Goal: Task Accomplishment & Management: Manage account settings

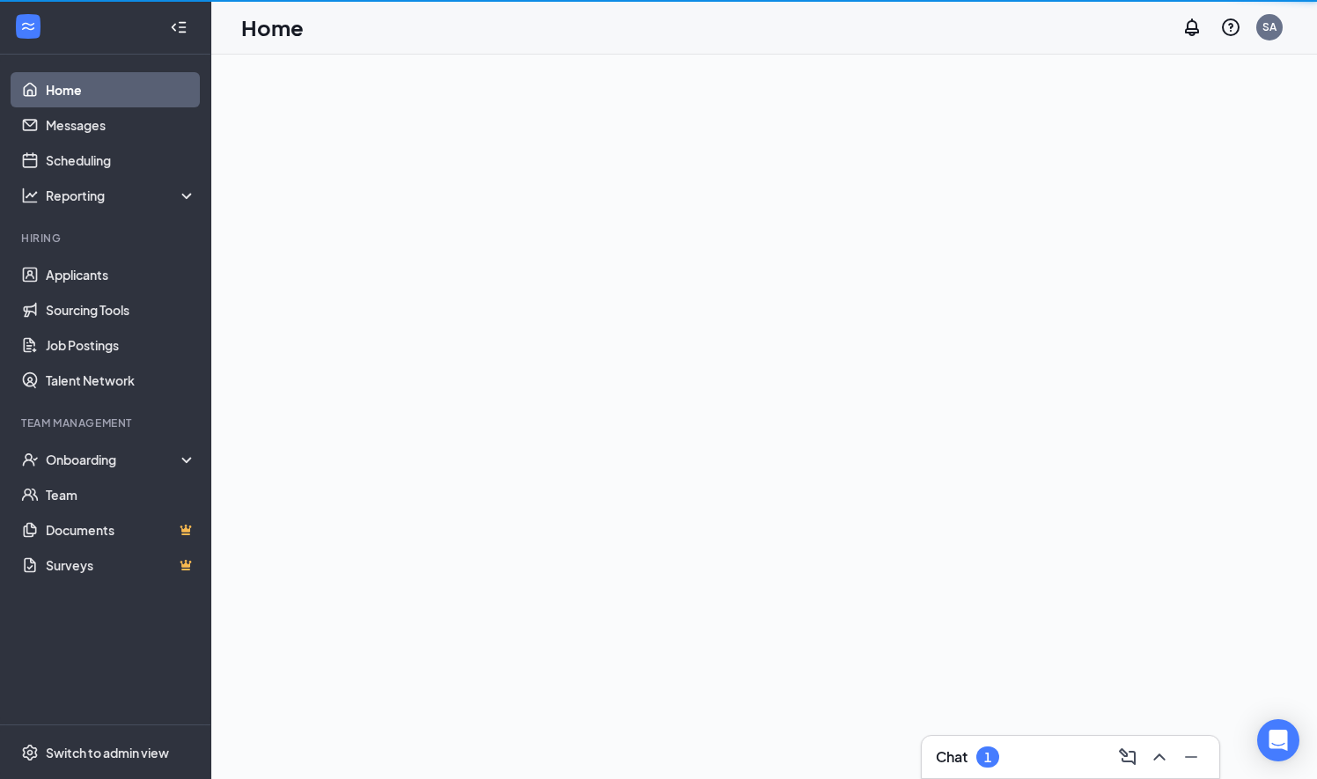
click at [926, 761] on div "Chat 1" at bounding box center [1071, 757] width 298 height 42
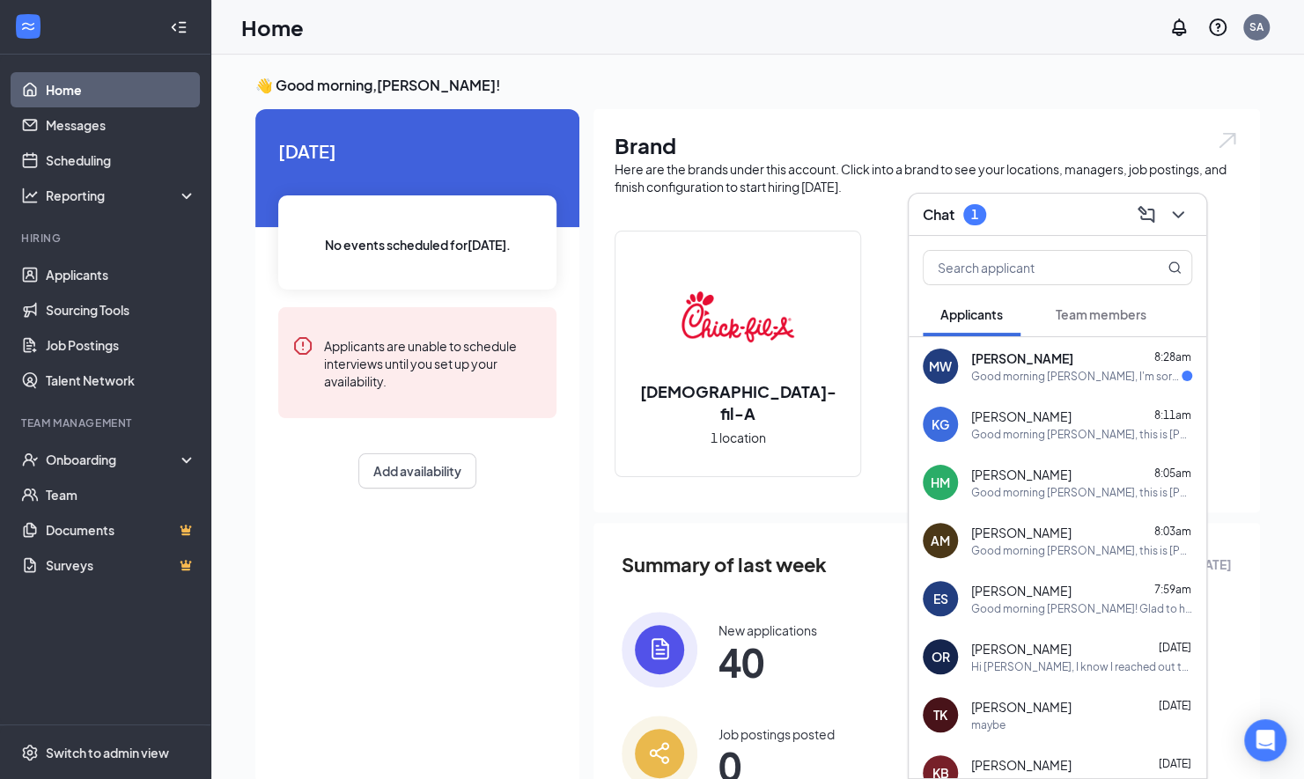
click at [1037, 366] on span "Marcus Weir" at bounding box center [1022, 359] width 102 height 18
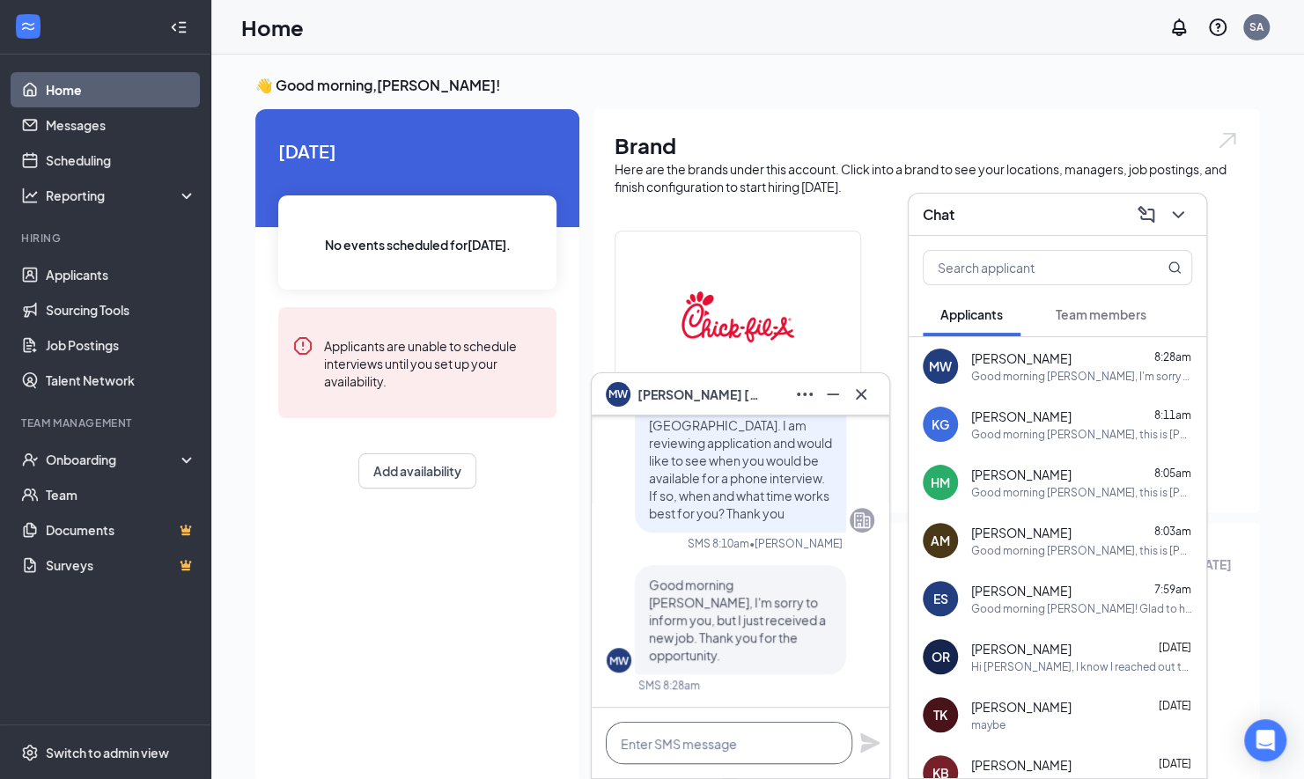
click at [741, 738] on textarea at bounding box center [729, 743] width 247 height 42
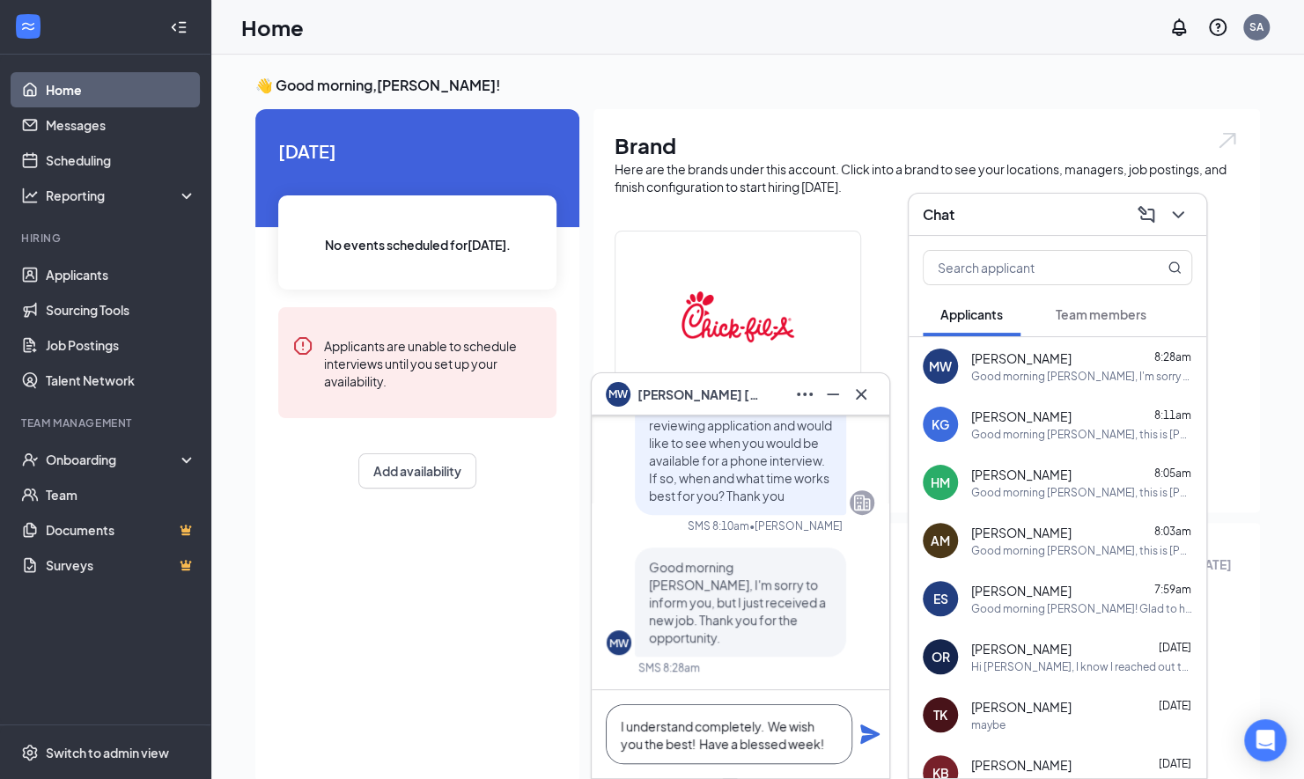
type textarea "I understand completely. We wish you the best! Have a blessed week!"
click at [863, 728] on icon "Plane" at bounding box center [869, 734] width 19 height 19
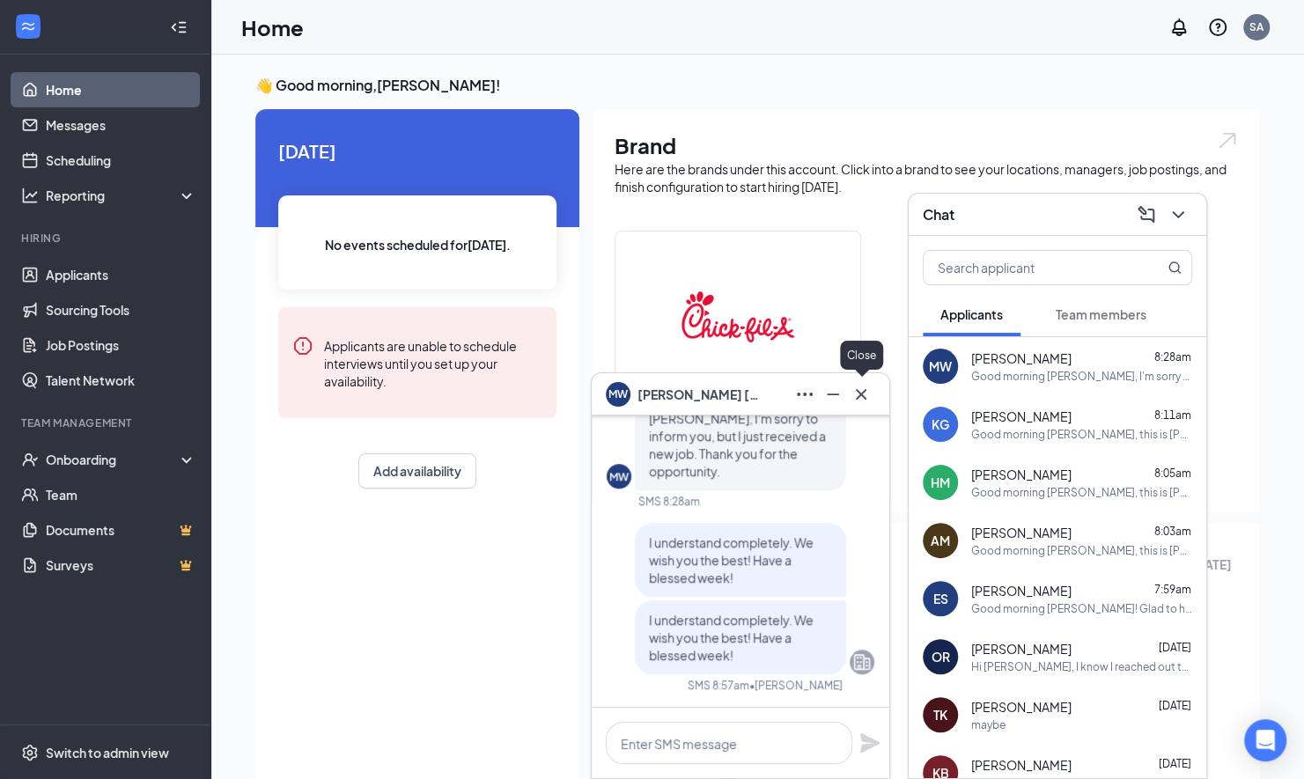
click at [866, 402] on icon "Cross" at bounding box center [861, 394] width 21 height 21
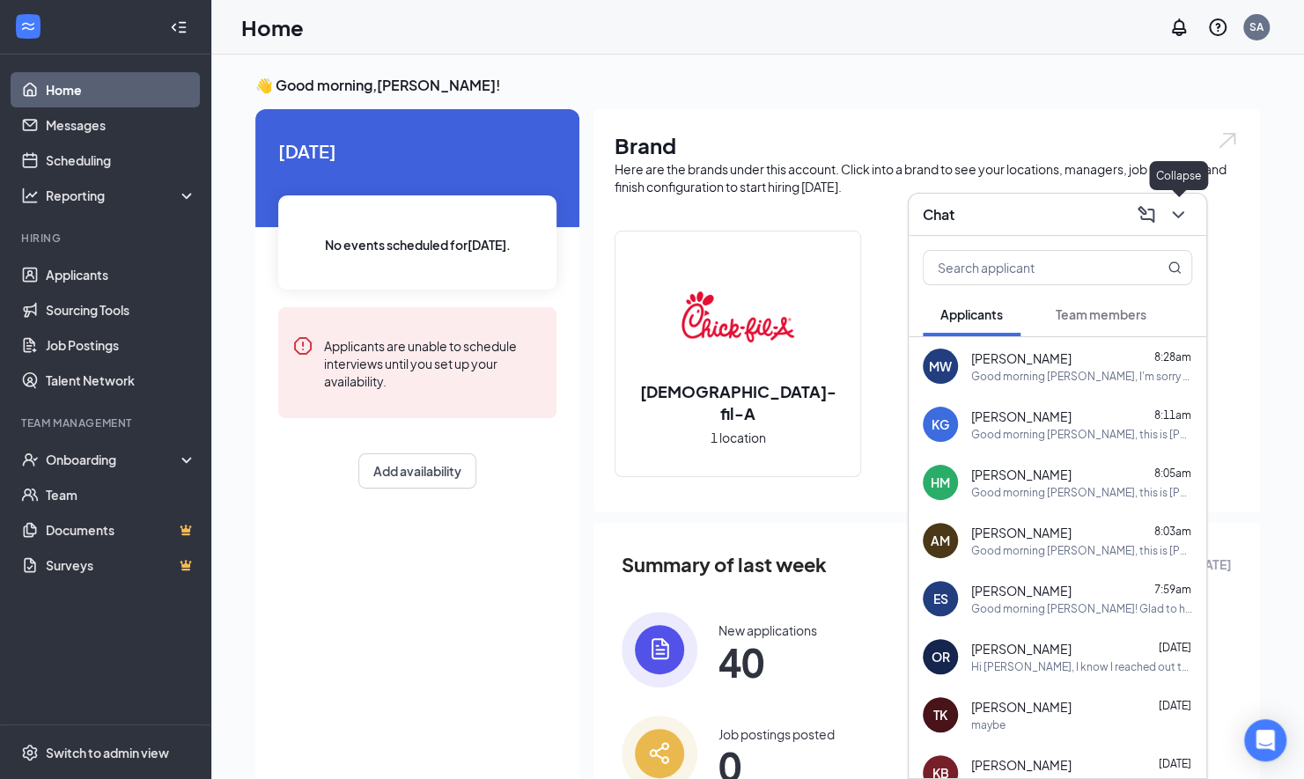
click at [1176, 210] on icon "ChevronDown" at bounding box center [1178, 214] width 21 height 21
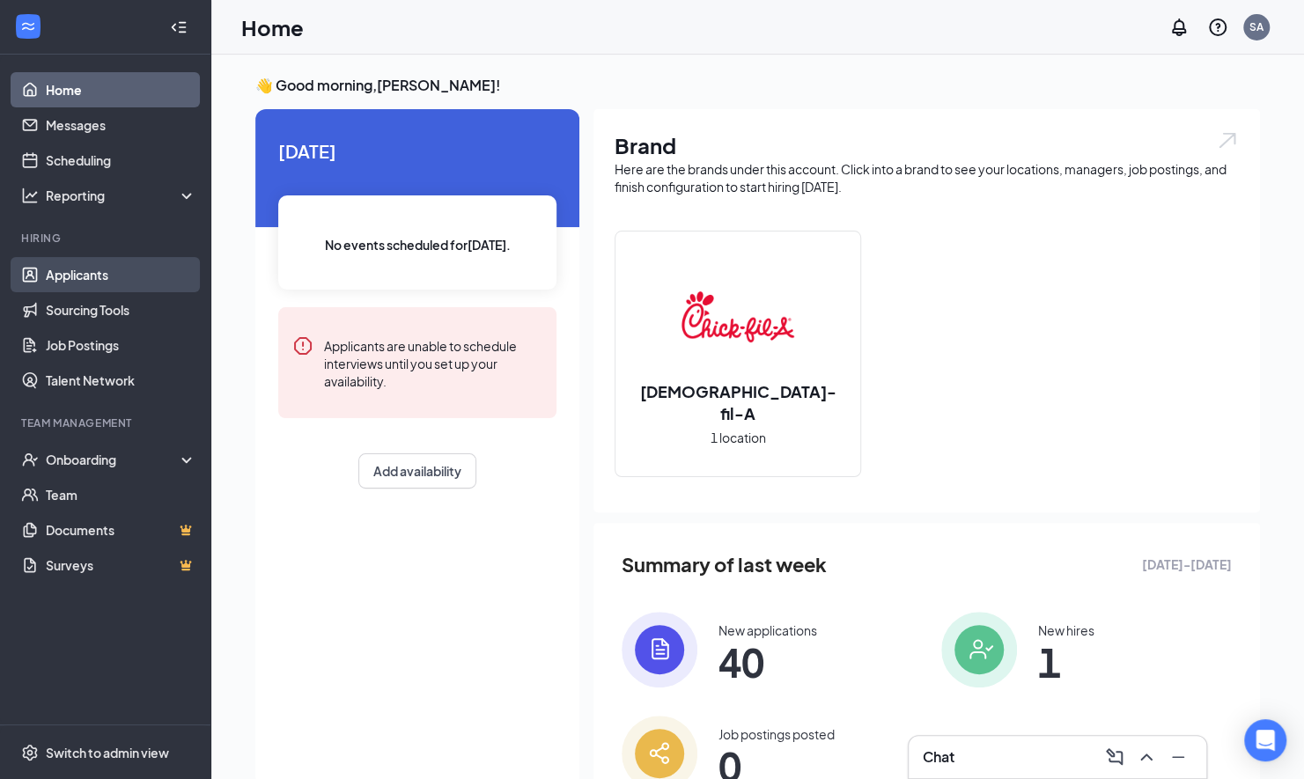
click at [74, 264] on link "Applicants" at bounding box center [121, 274] width 151 height 35
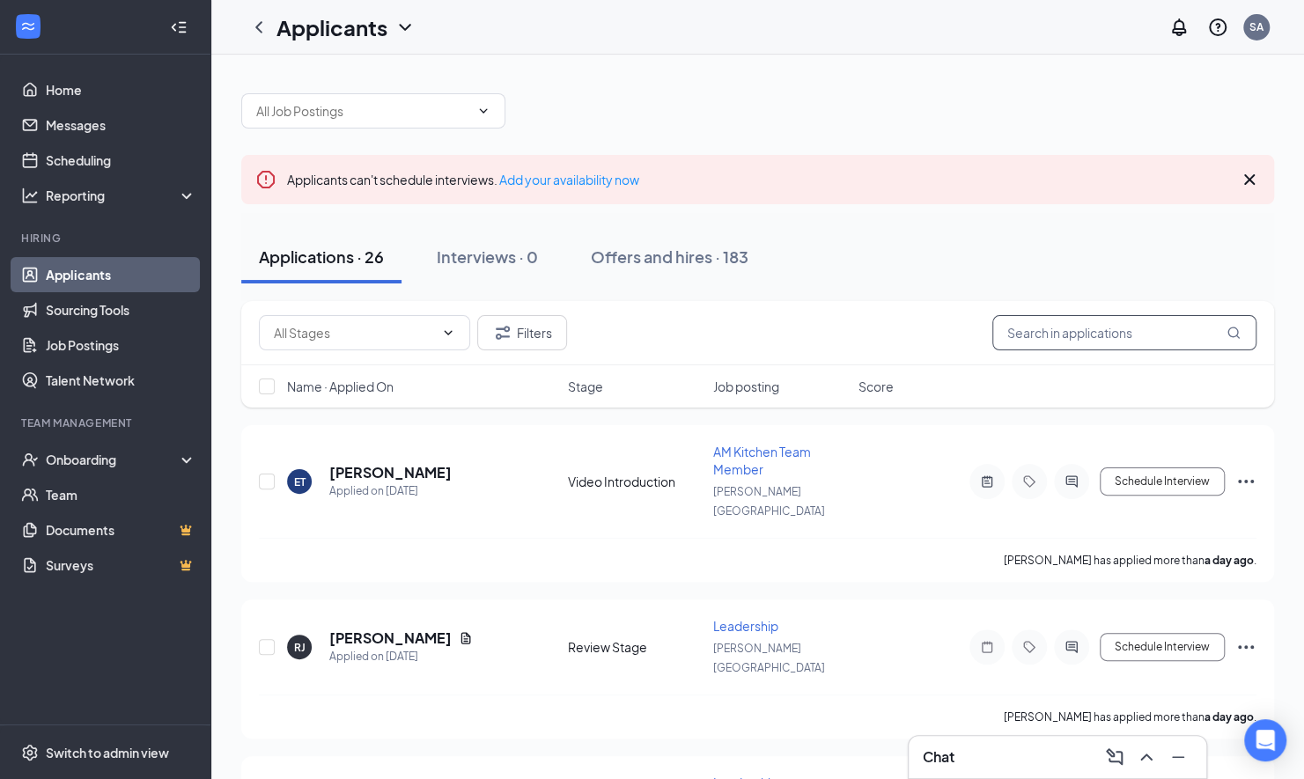
click at [1038, 327] on input "text" at bounding box center [1124, 332] width 264 height 35
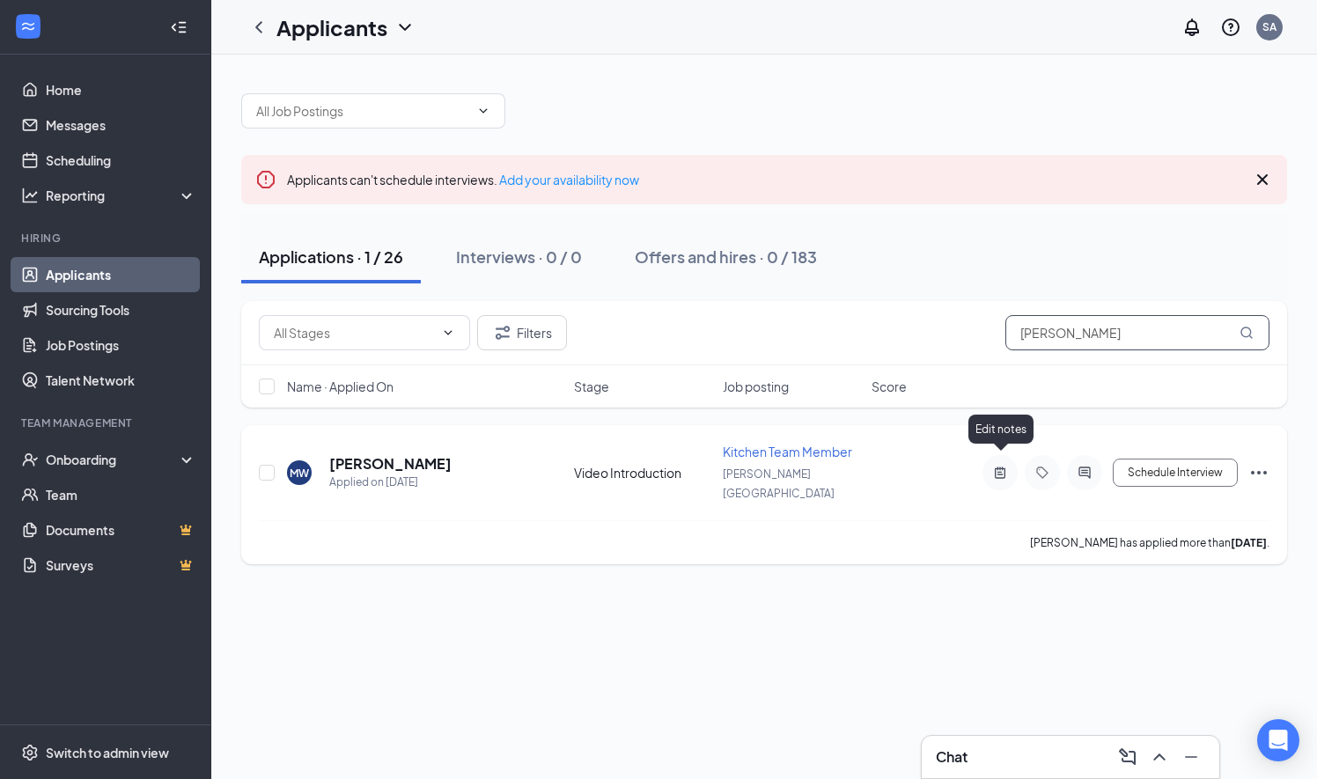
type input "marcus"
click at [999, 467] on icon "ActiveNote" at bounding box center [1000, 472] width 11 height 11
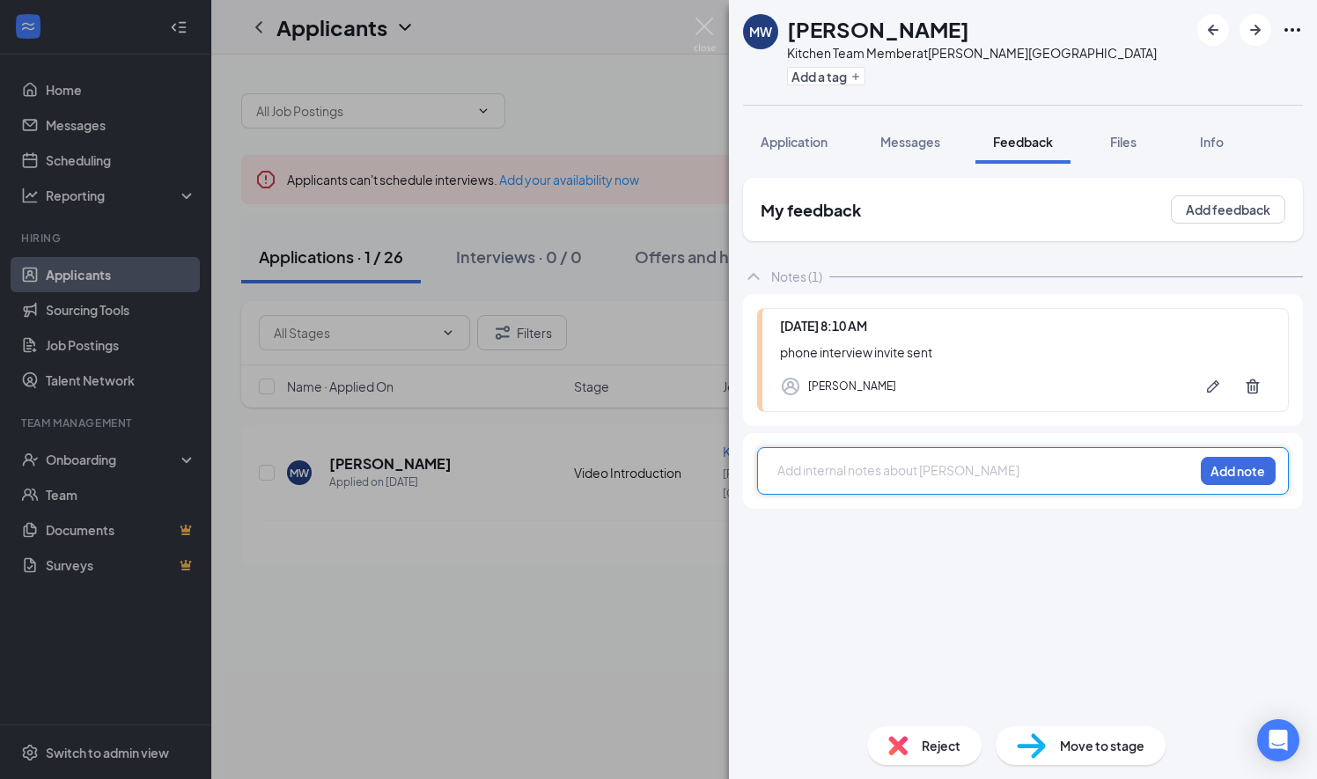
click at [851, 470] on div at bounding box center [985, 470] width 415 height 18
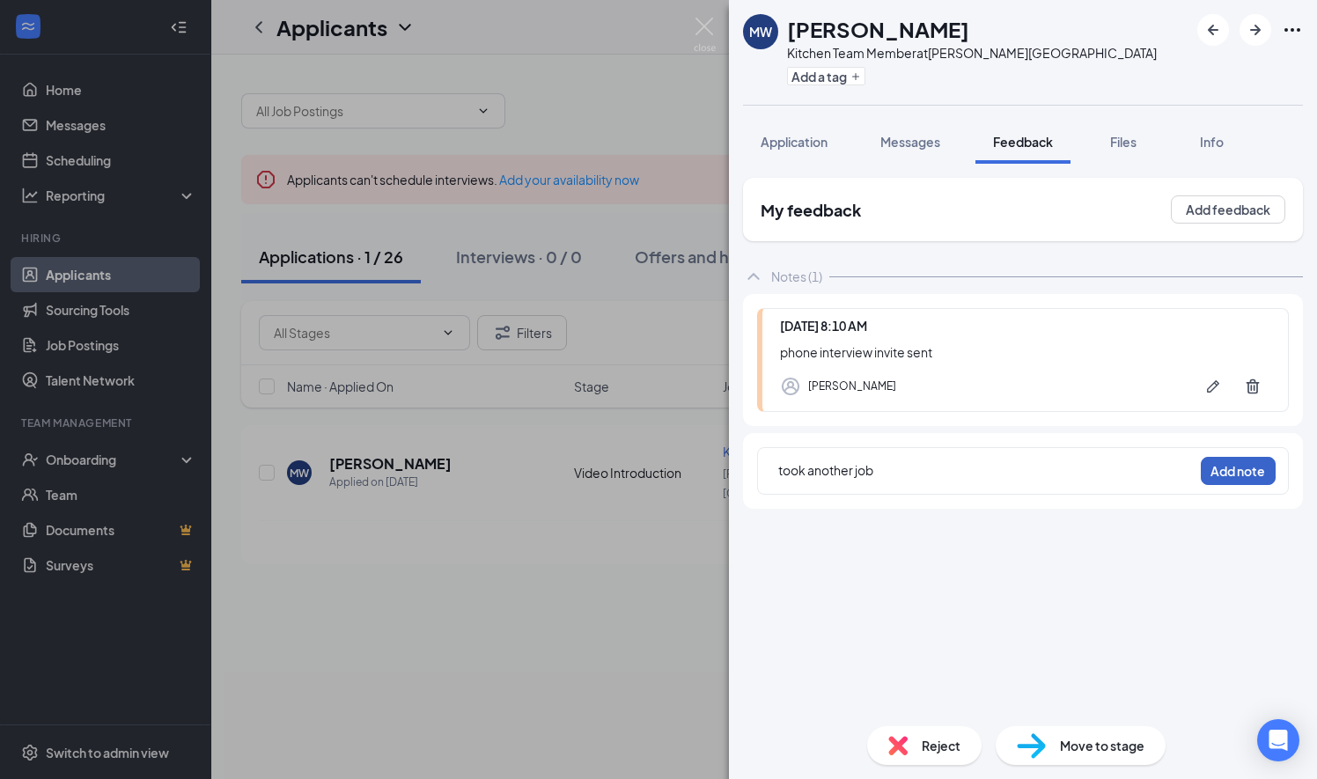
click at [1220, 468] on button "Add note" at bounding box center [1238, 471] width 75 height 28
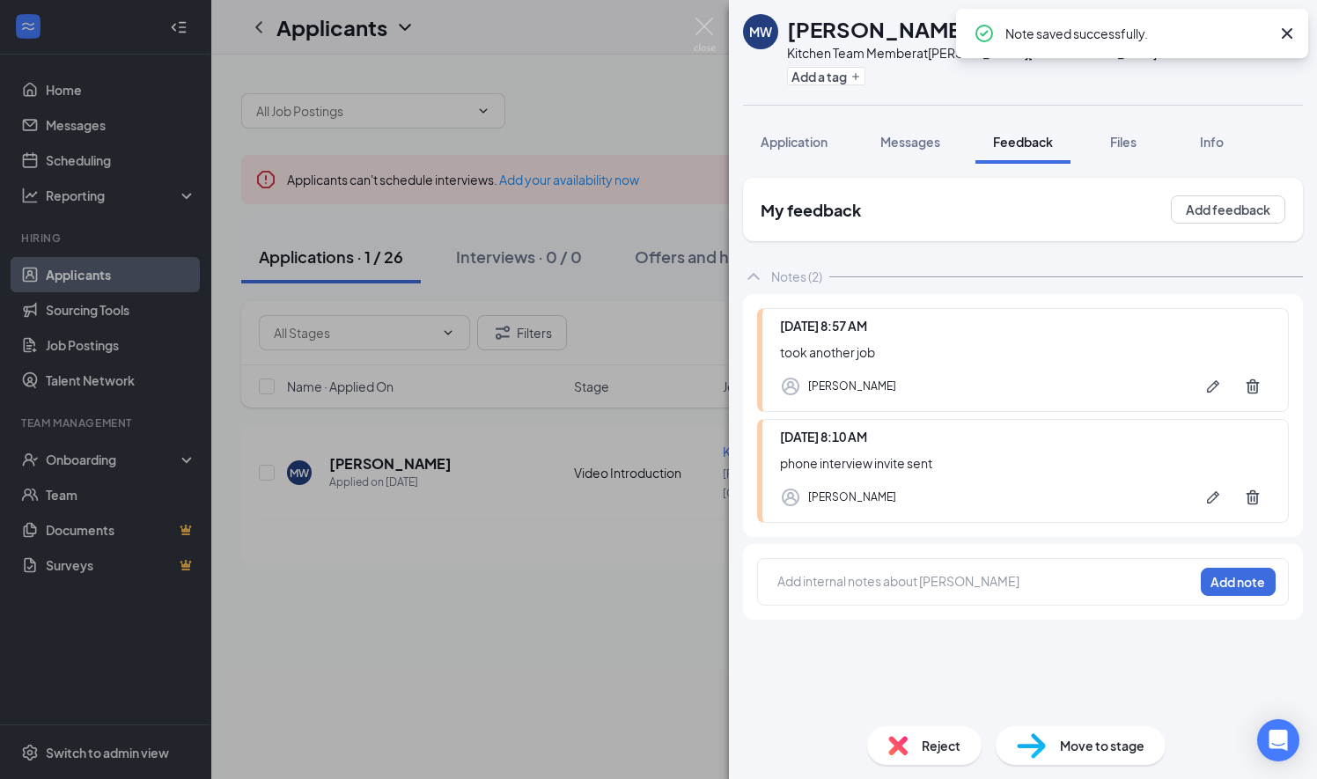
click at [902, 748] on img at bounding box center [897, 745] width 19 height 19
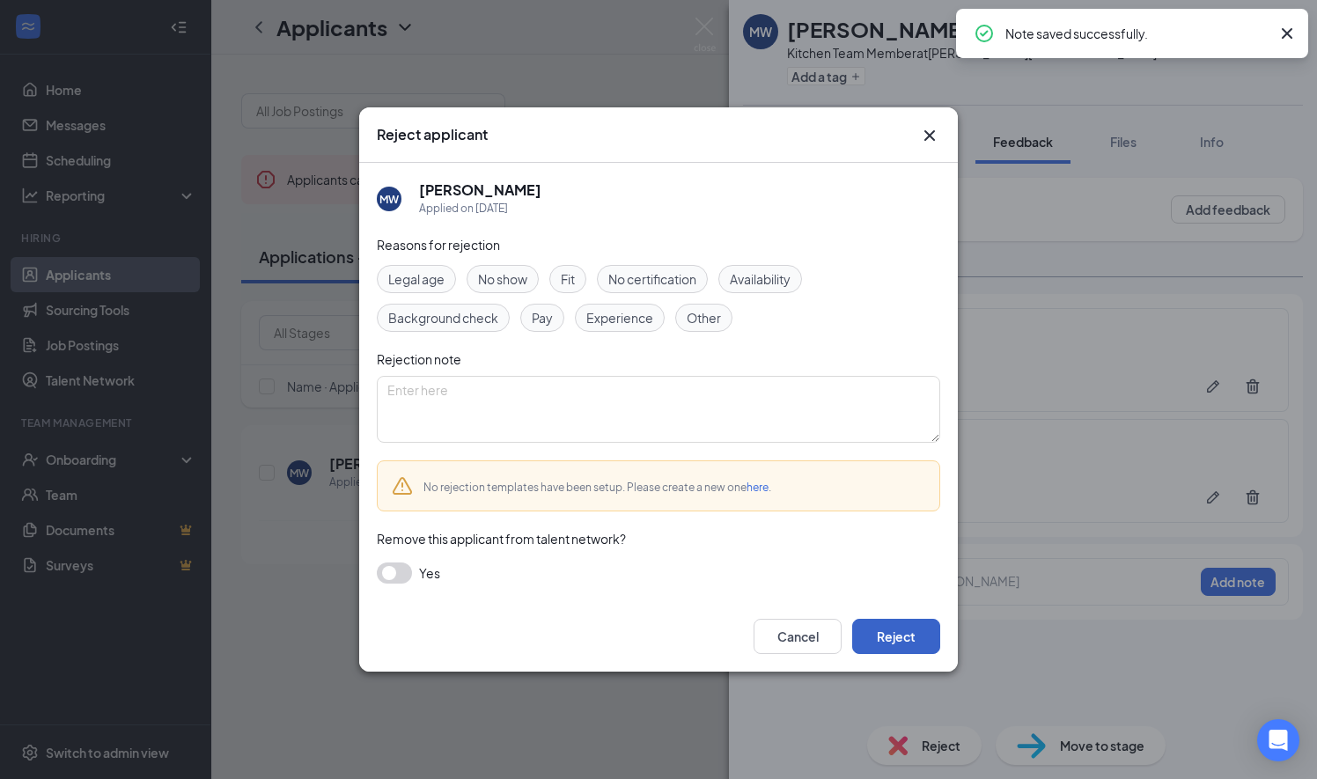
click at [878, 645] on button "Reject" at bounding box center [896, 636] width 88 height 35
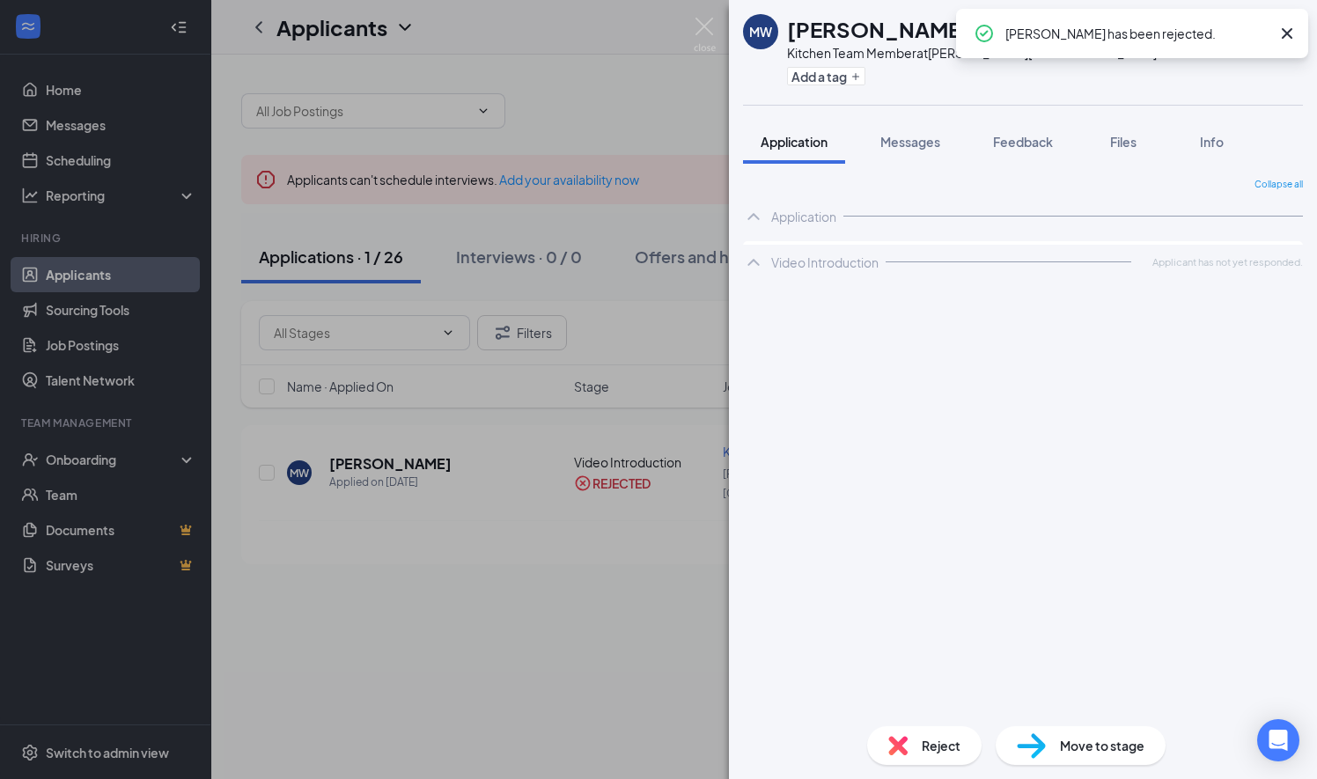
click at [601, 625] on div "MW Marcus Weir Kitchen Team Member at Denham Springs Add a tag Application Mess…" at bounding box center [658, 389] width 1317 height 779
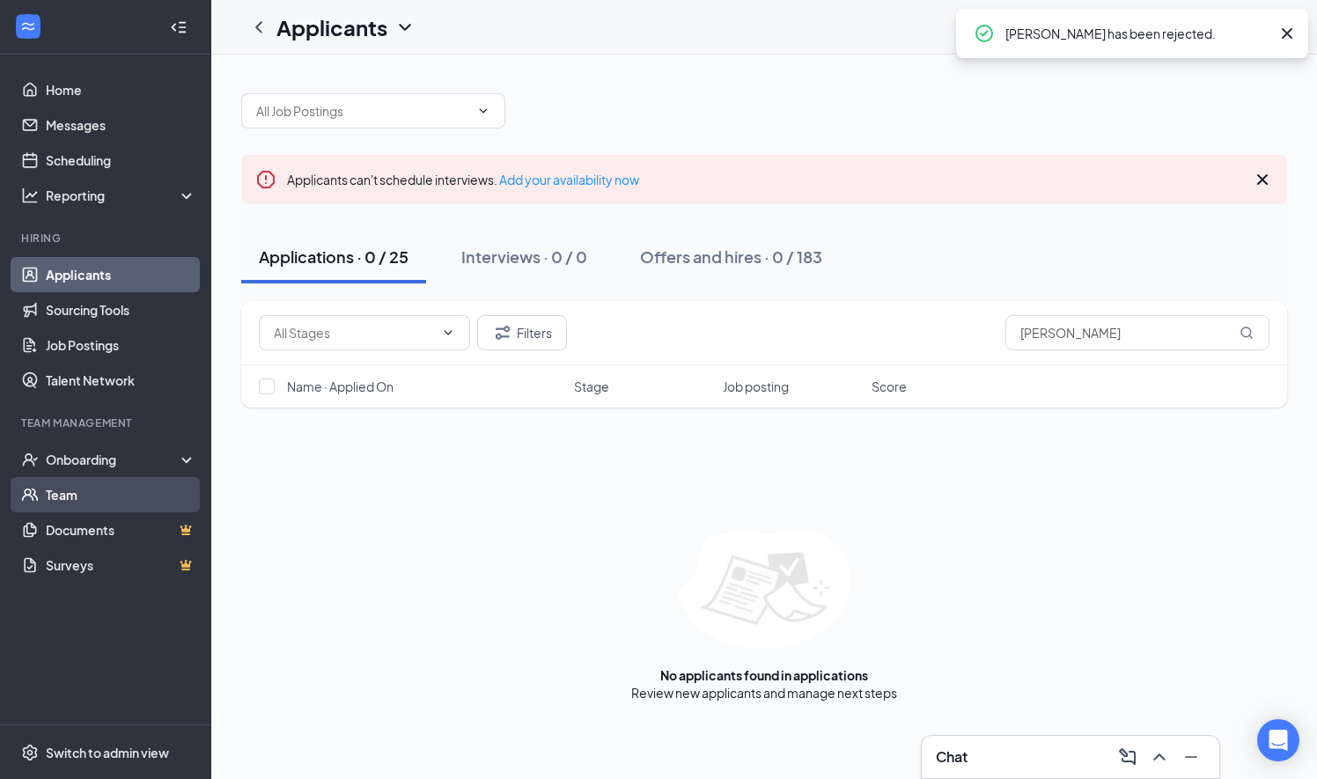
click at [123, 491] on link "Team" at bounding box center [121, 494] width 151 height 35
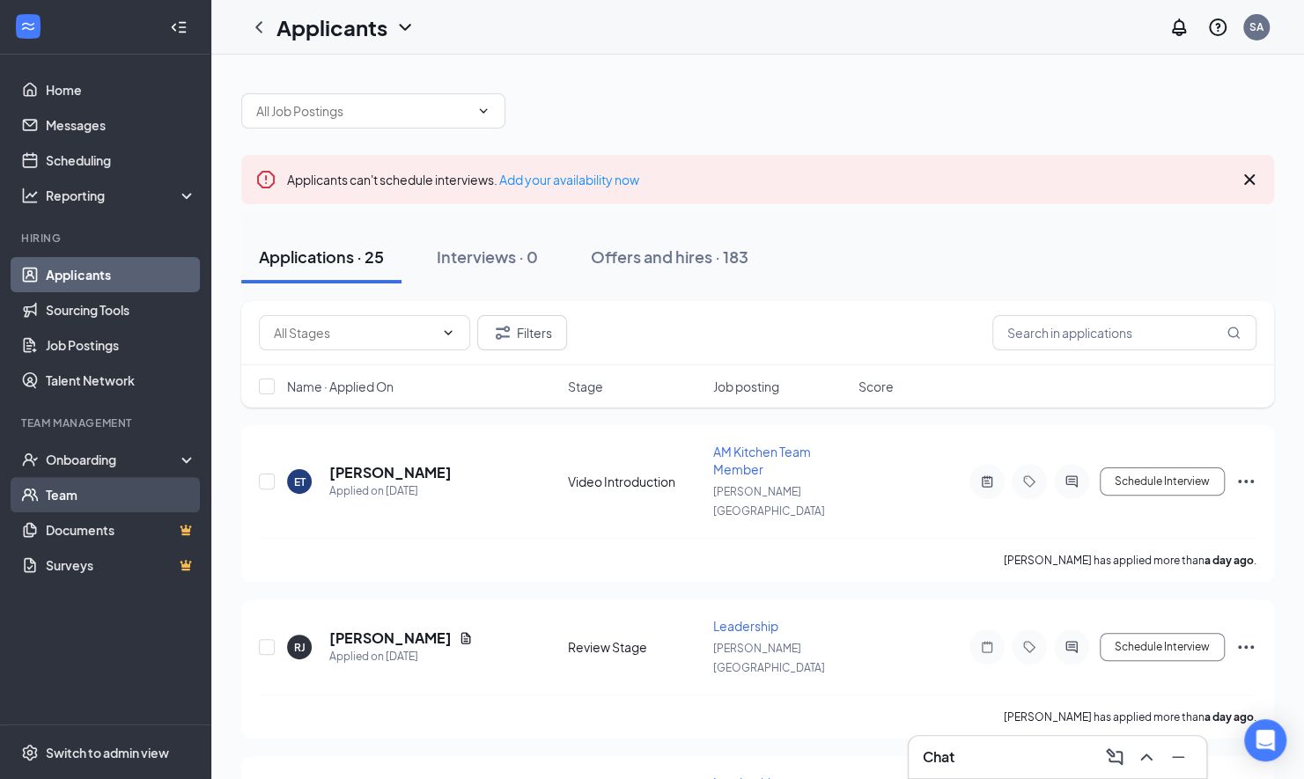
click at [73, 489] on link "Team" at bounding box center [121, 494] width 151 height 35
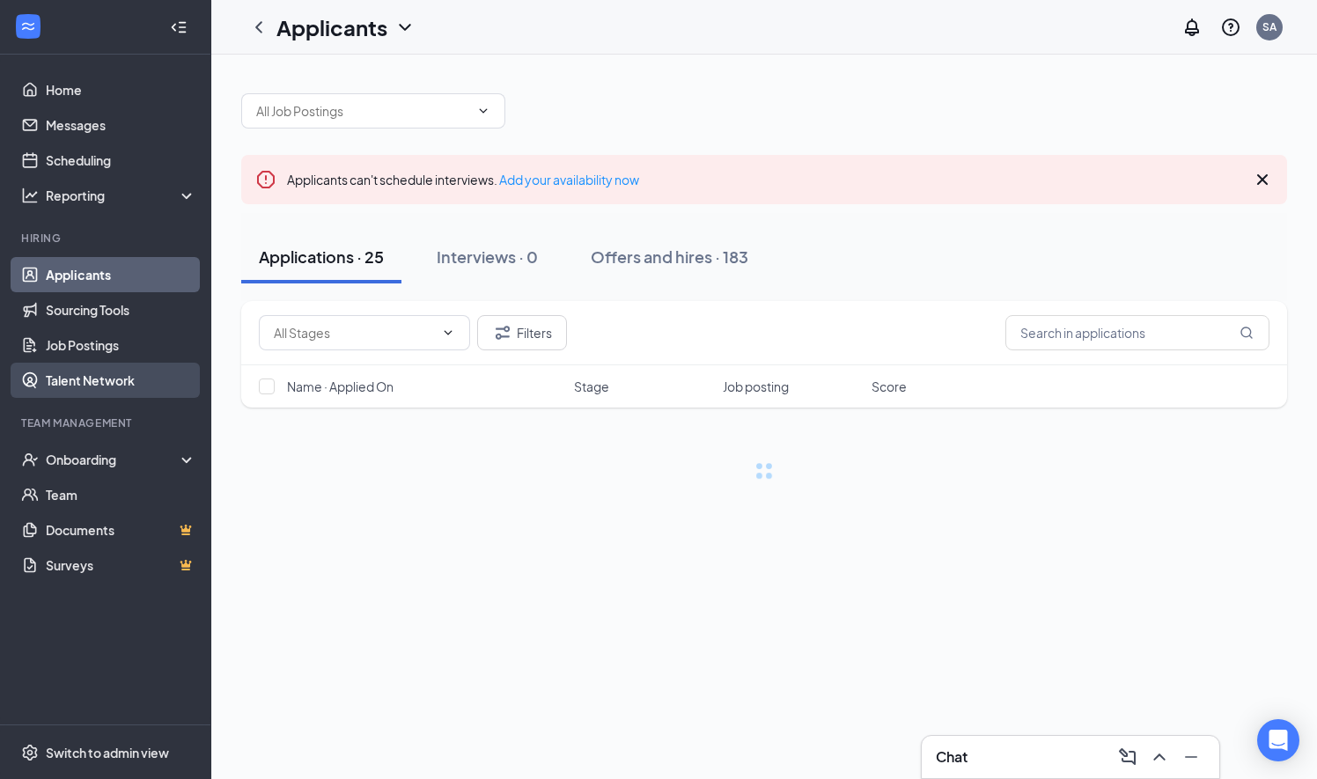
click at [71, 375] on link "Talent Network" at bounding box center [121, 380] width 151 height 35
